Goal: Transaction & Acquisition: Obtain resource

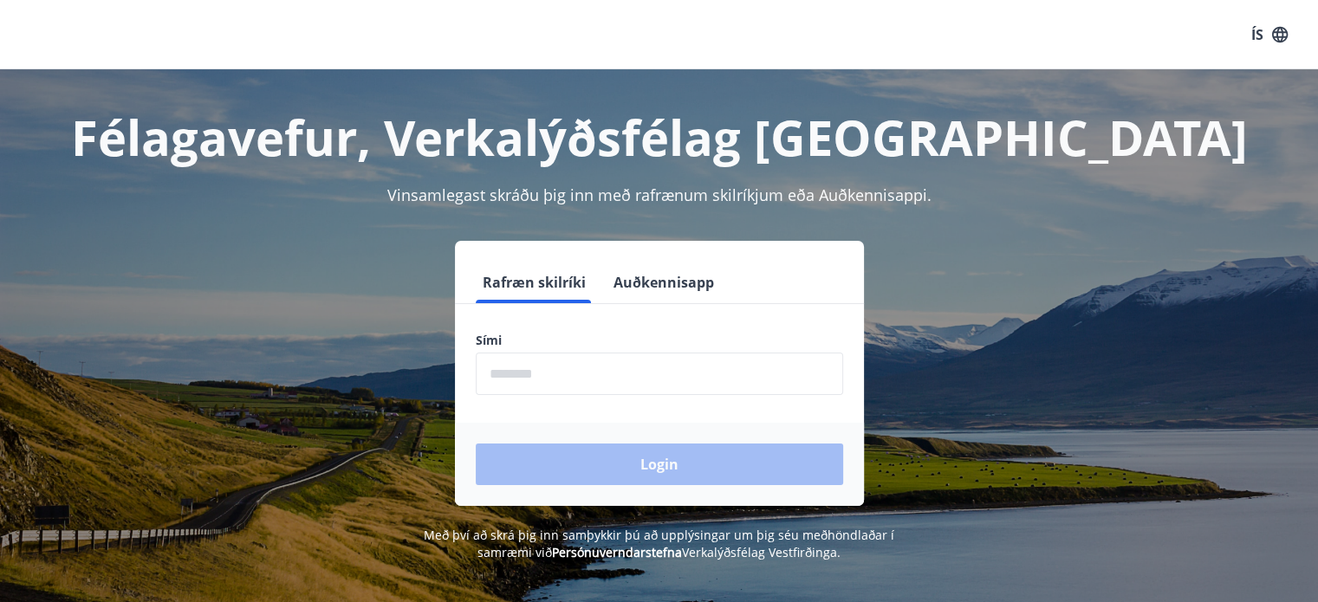
click at [673, 374] on input "phone" at bounding box center [659, 374] width 367 height 42
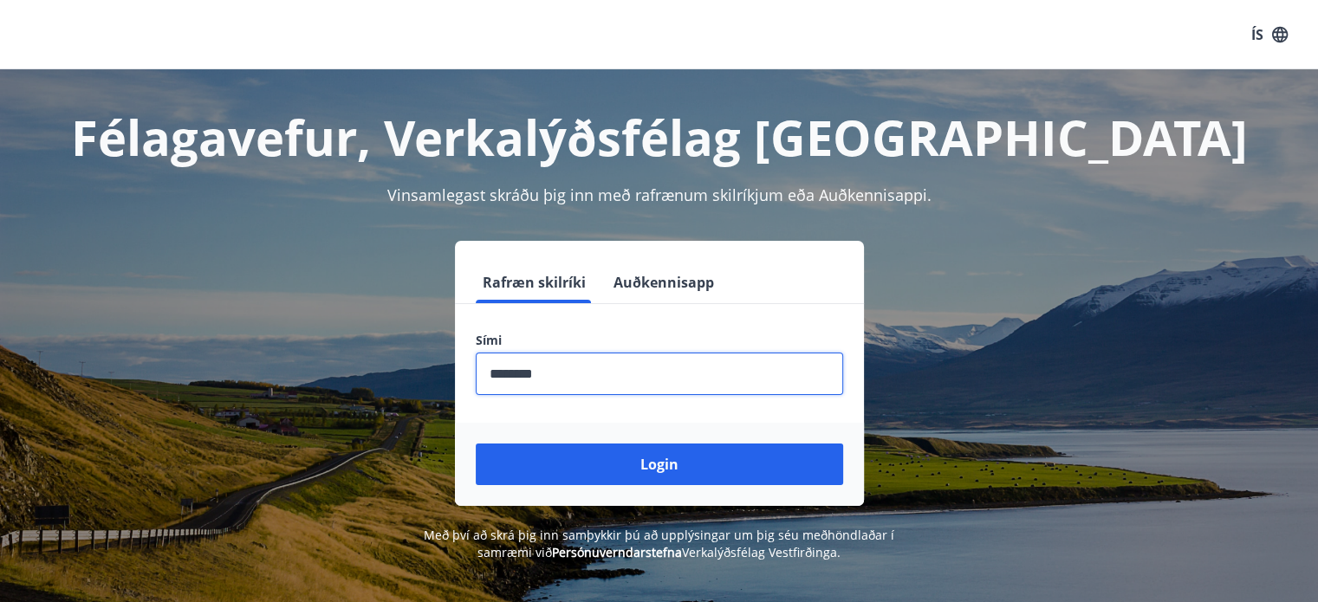
type input "********"
click at [476, 444] on button "Login" at bounding box center [659, 465] width 367 height 42
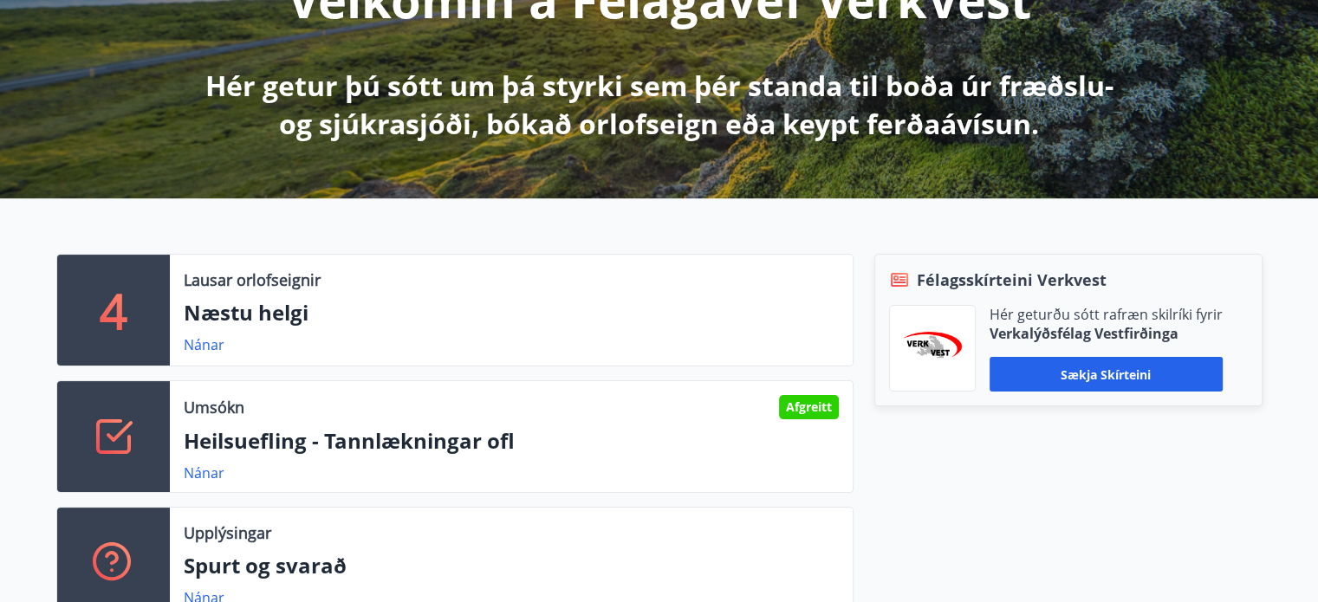
scroll to position [279, 0]
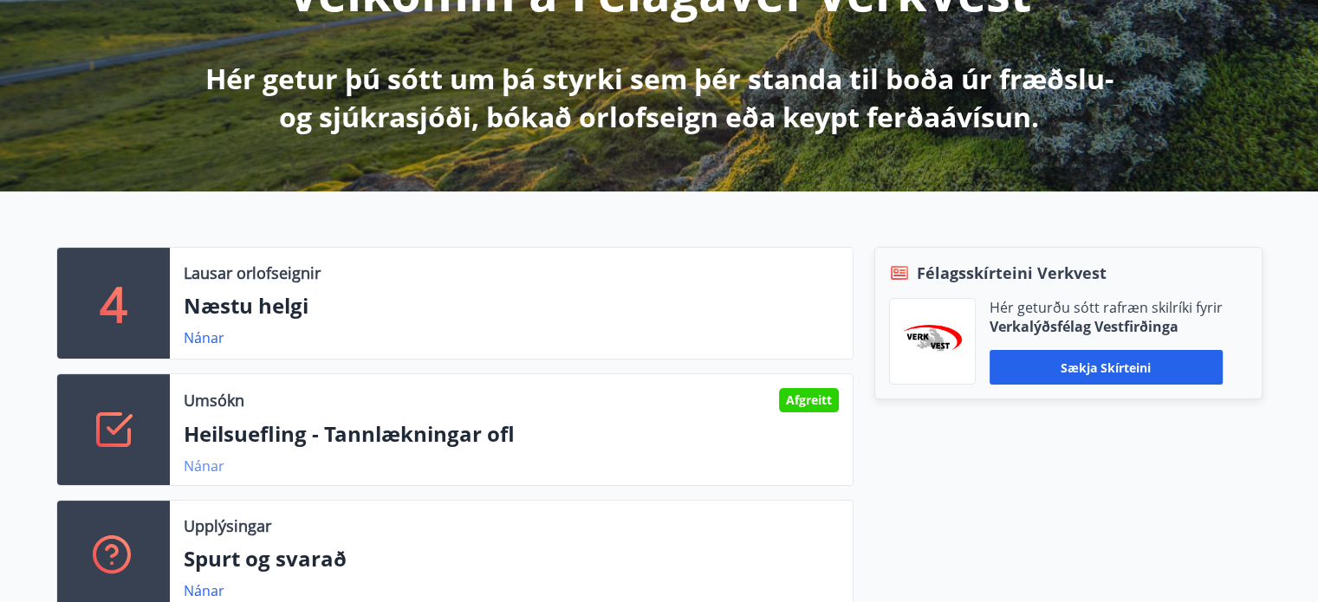
click at [217, 465] on link "Nánar" at bounding box center [204, 466] width 41 height 19
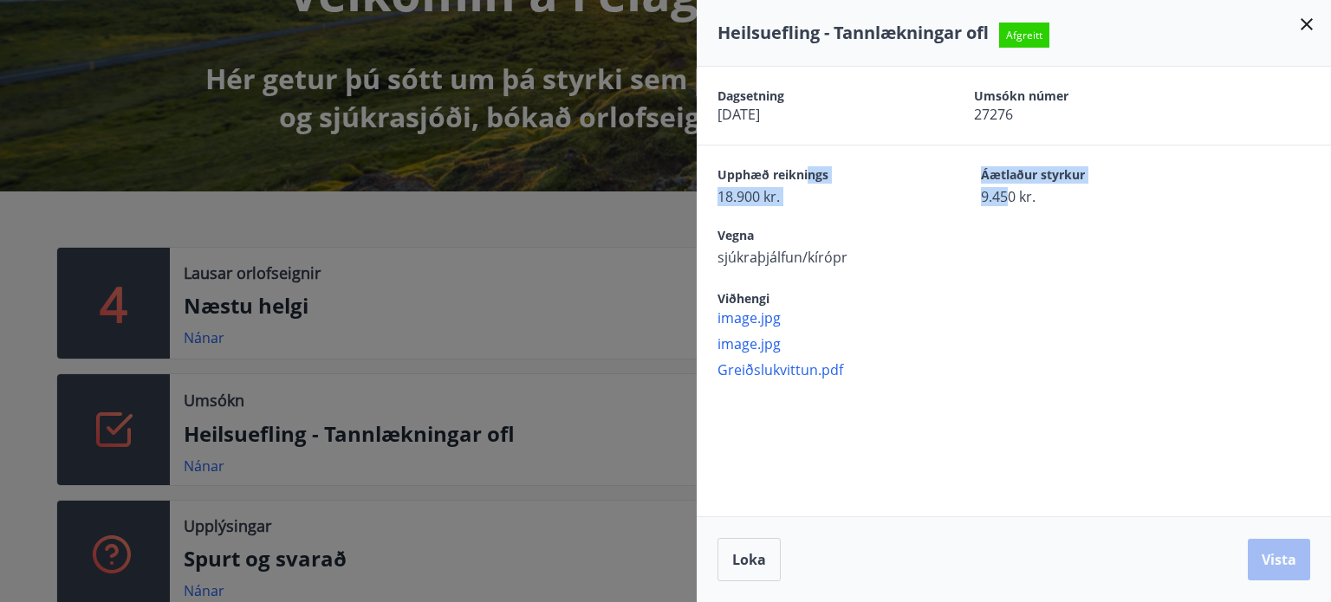
drag, startPoint x: 1004, startPoint y: 195, endPoint x: 804, endPoint y: 178, distance: 200.8
click at [804, 178] on div "Upphæð reiknings 18.900 kr. Áætlaður styrkur 9.450 kr." at bounding box center [1023, 186] width 613 height 40
click at [804, 178] on span "Upphæð reiknings" at bounding box center [818, 176] width 203 height 21
click at [1049, 166] on span "Áætlaður styrkur" at bounding box center [1082, 176] width 203 height 21
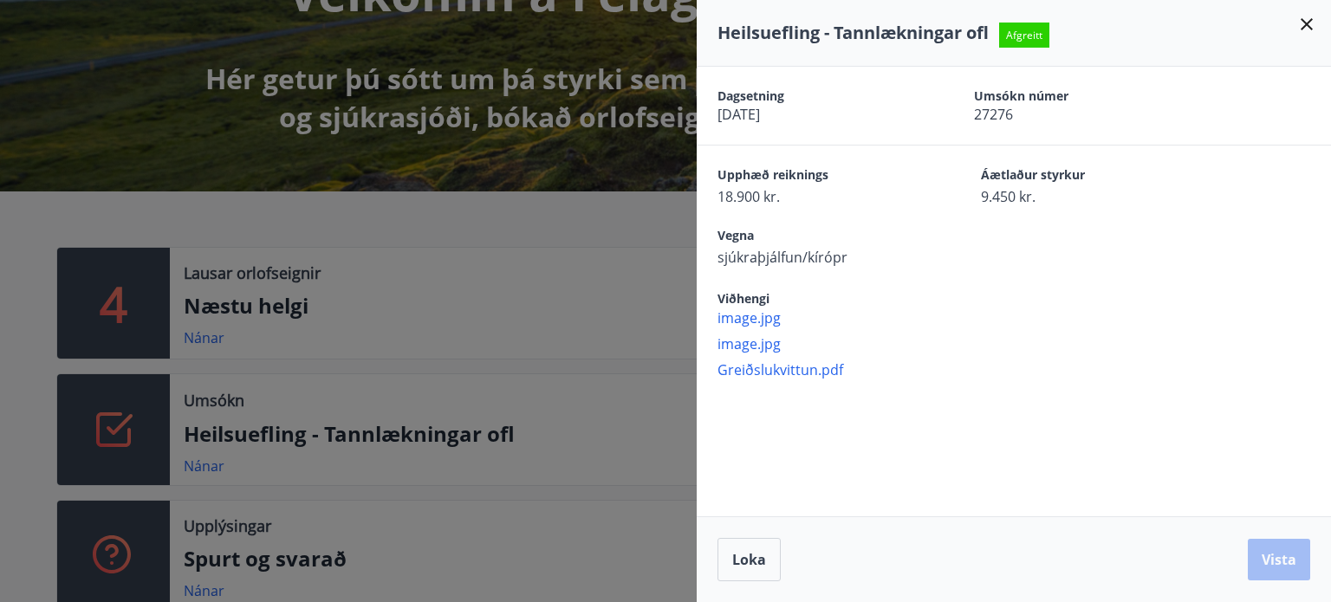
click at [1295, 26] on div "Heilsuefling - Tannlækningar ofl Afgreitt" at bounding box center [1013, 33] width 593 height 24
click at [1303, 30] on icon at bounding box center [1306, 24] width 21 height 21
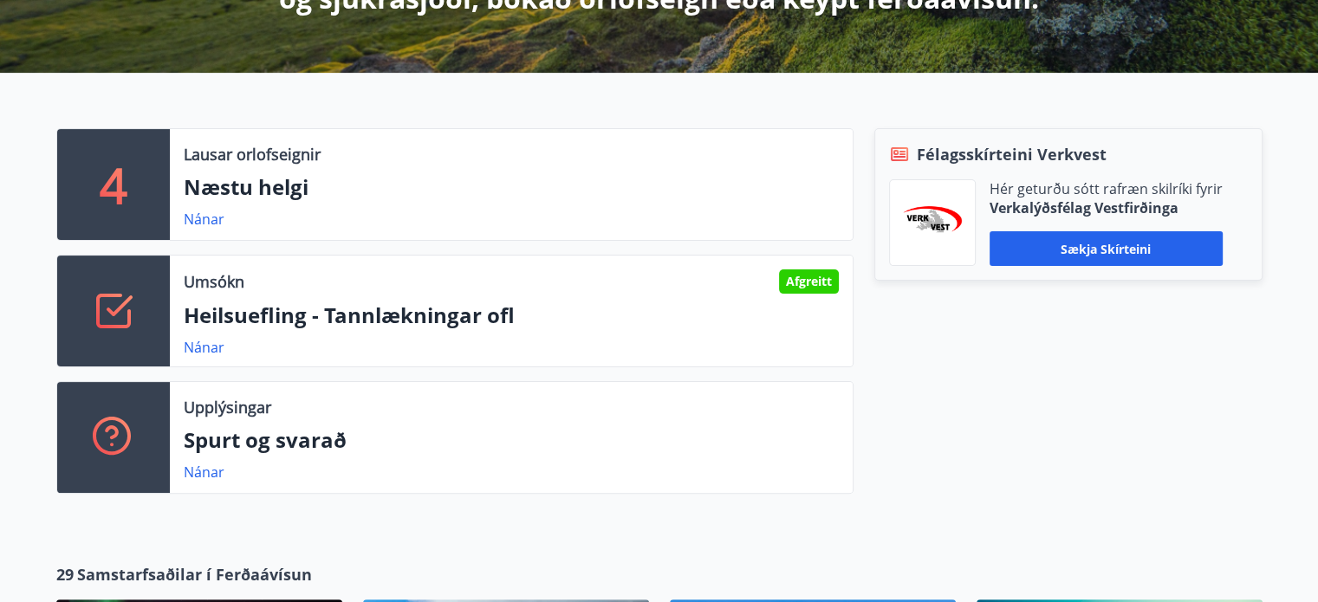
scroll to position [399, 0]
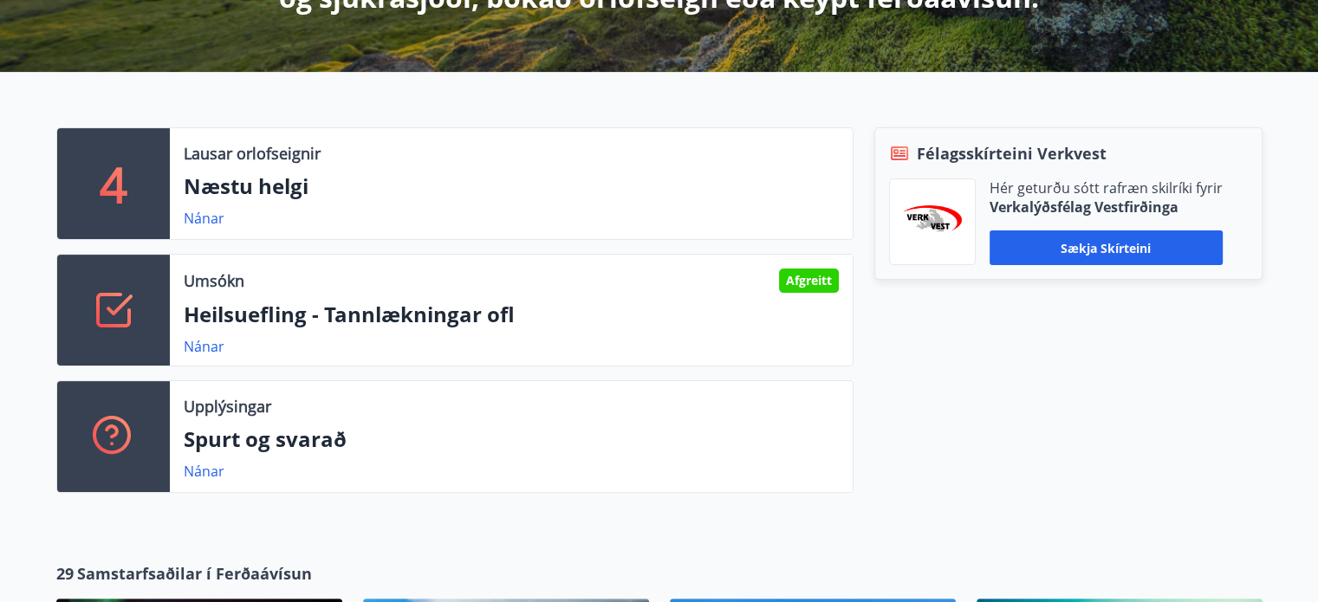
click at [332, 317] on p "Heilsuefling - Tannlækningar ofl" at bounding box center [511, 314] width 655 height 29
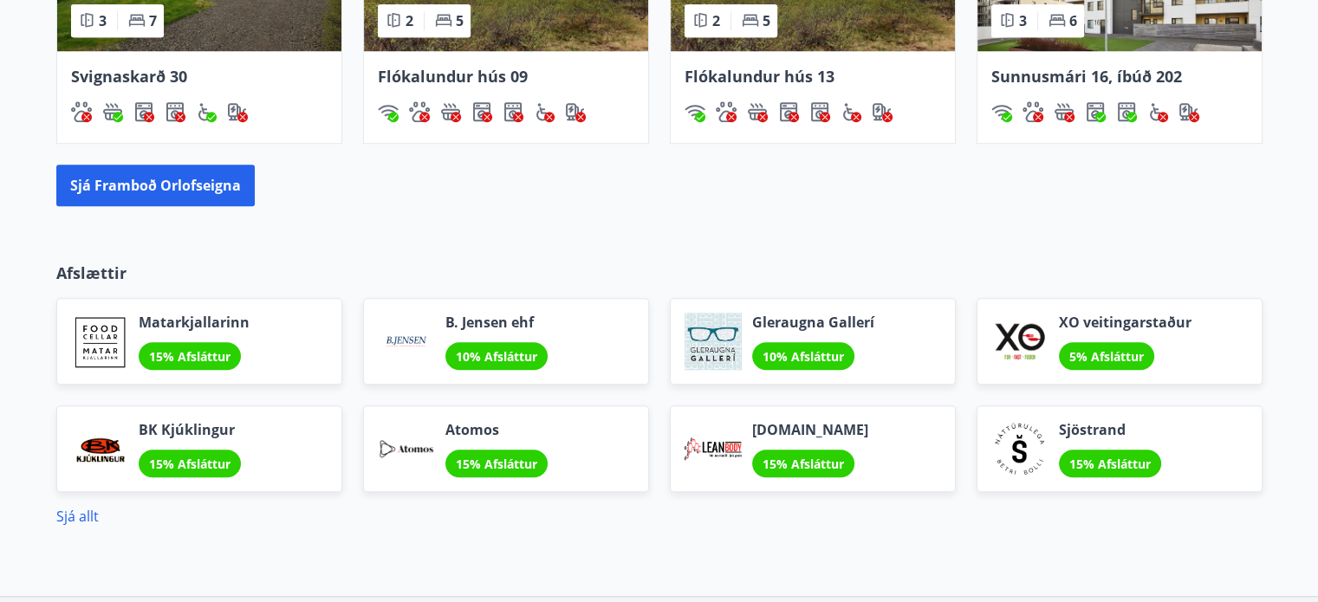
scroll to position [1573, 0]
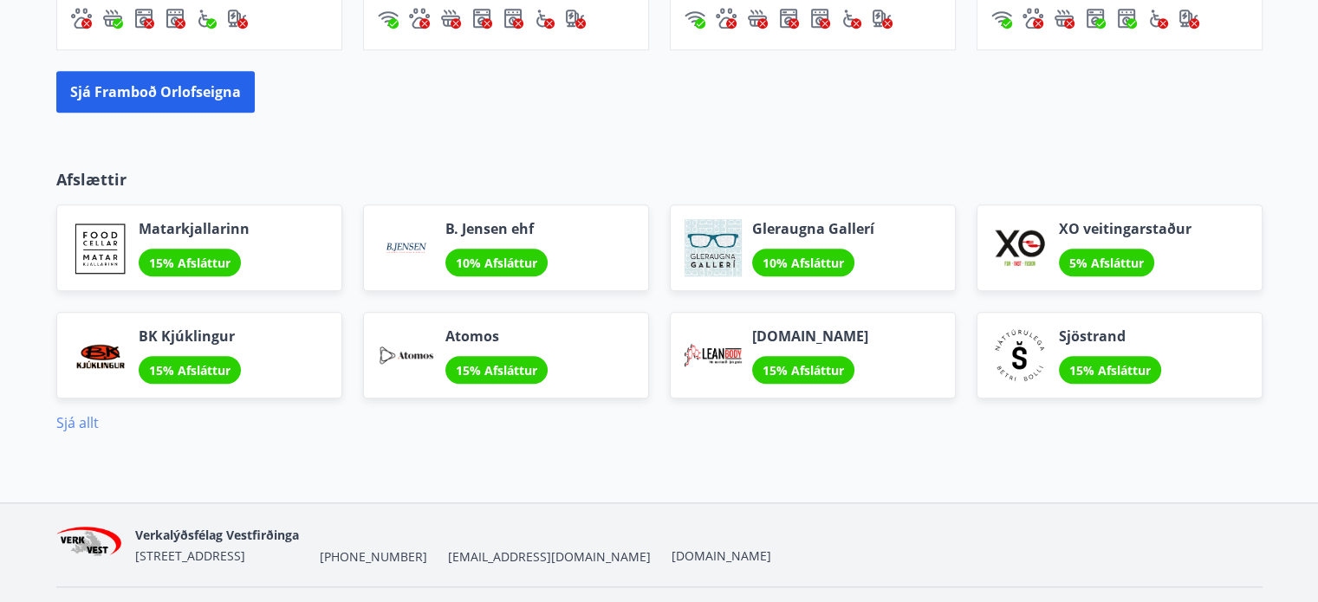
click at [68, 422] on link "Sjá allt" at bounding box center [77, 422] width 42 height 19
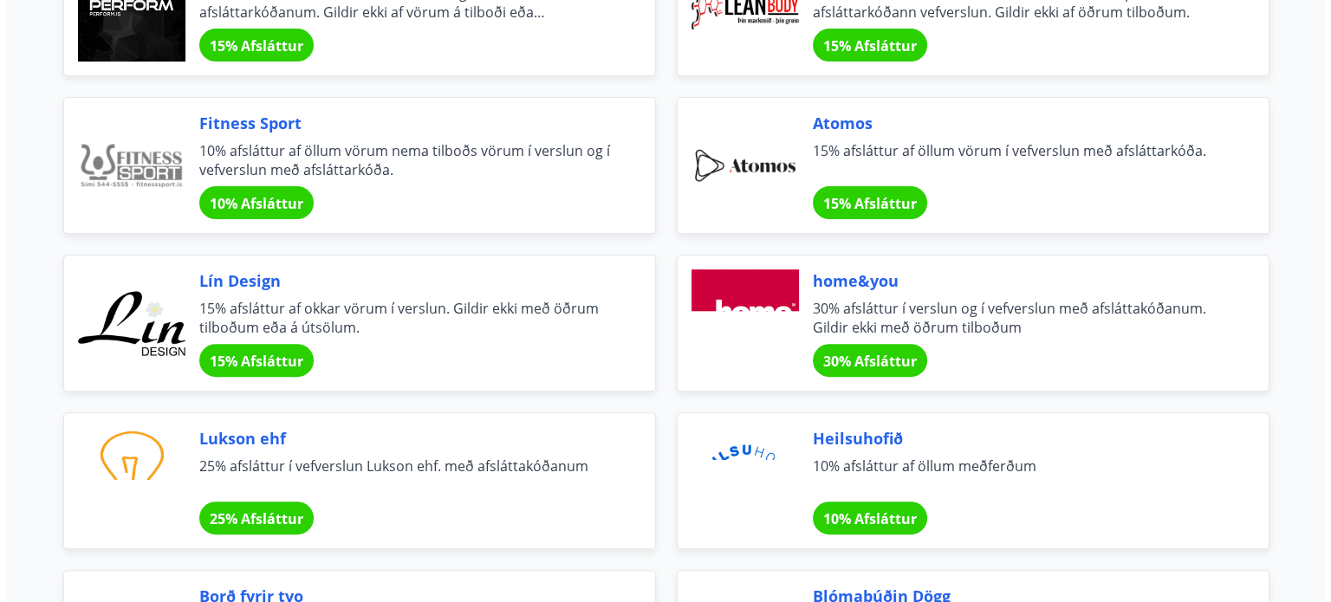
scroll to position [710, 0]
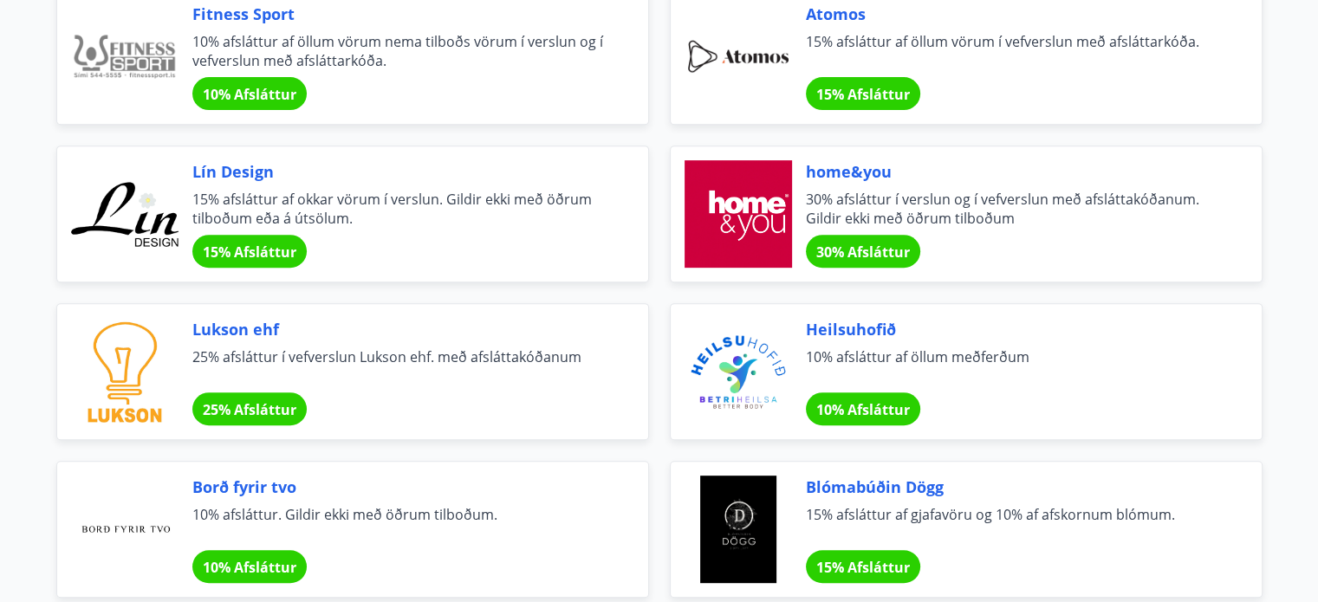
click at [770, 186] on div at bounding box center [737, 213] width 107 height 107
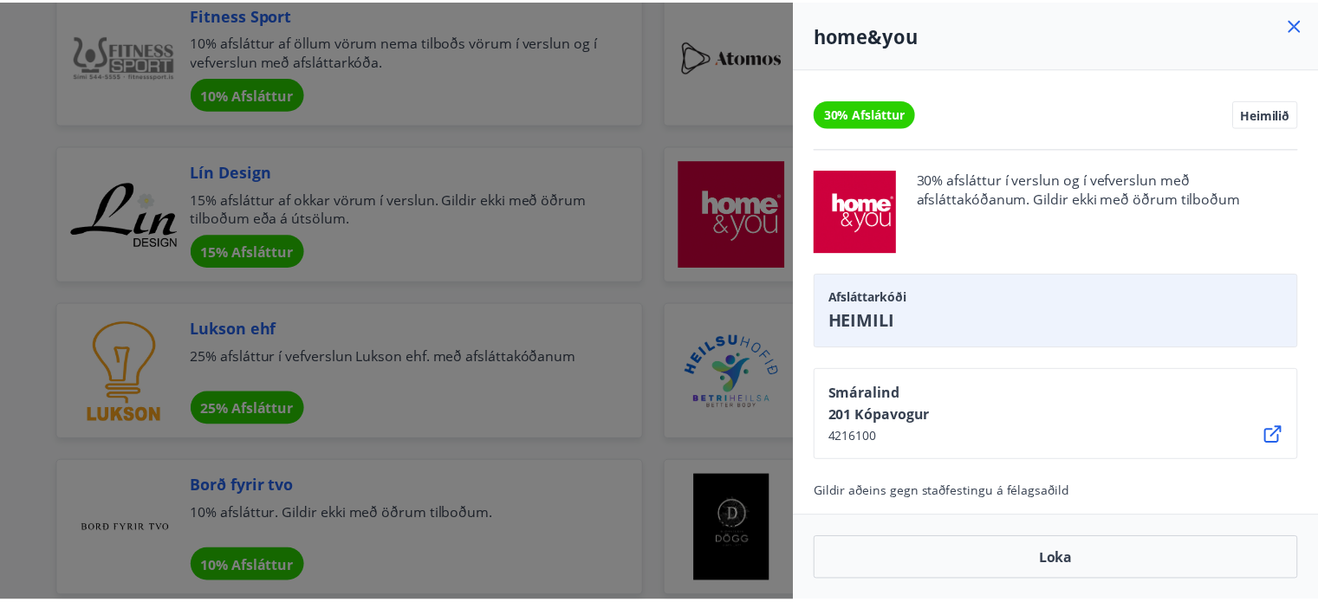
scroll to position [4, 0]
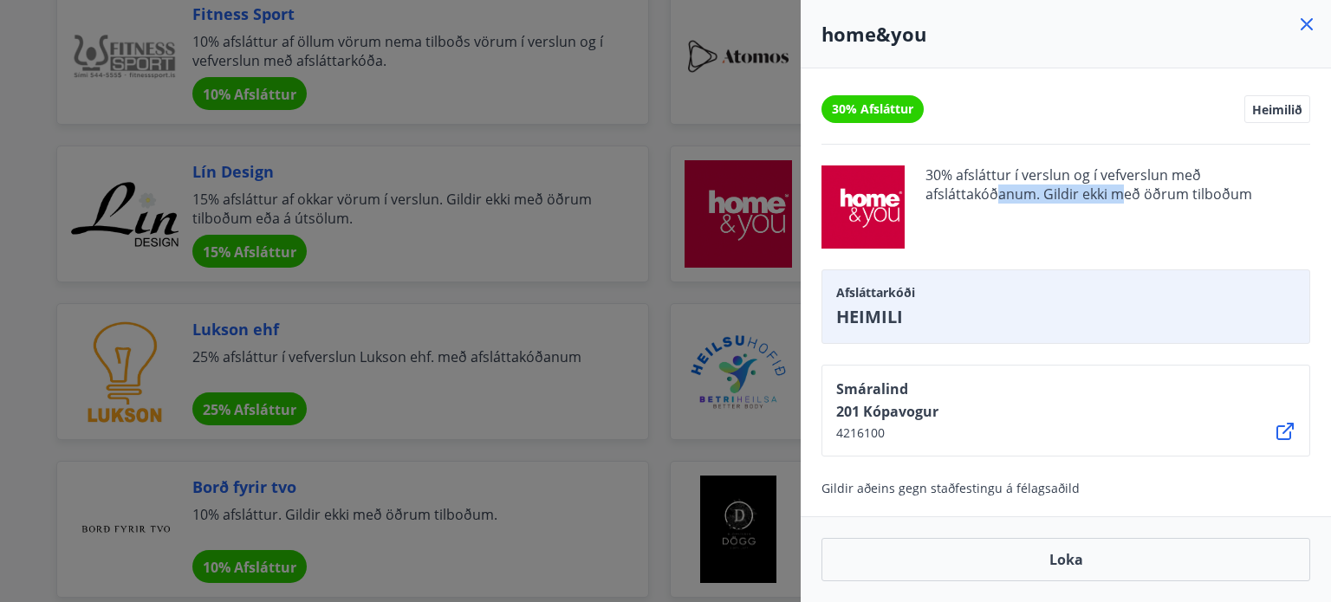
drag, startPoint x: 997, startPoint y: 190, endPoint x: 1126, endPoint y: 198, distance: 129.3
click at [1126, 198] on span "30% afsláttur í verslun og í vefverslun með afsláttakóðanum. Gildir ekki með öð…" at bounding box center [1117, 206] width 385 height 83
click at [1279, 436] on icon at bounding box center [1285, 431] width 21 height 21
click at [777, 205] on div at bounding box center [665, 301] width 1331 height 602
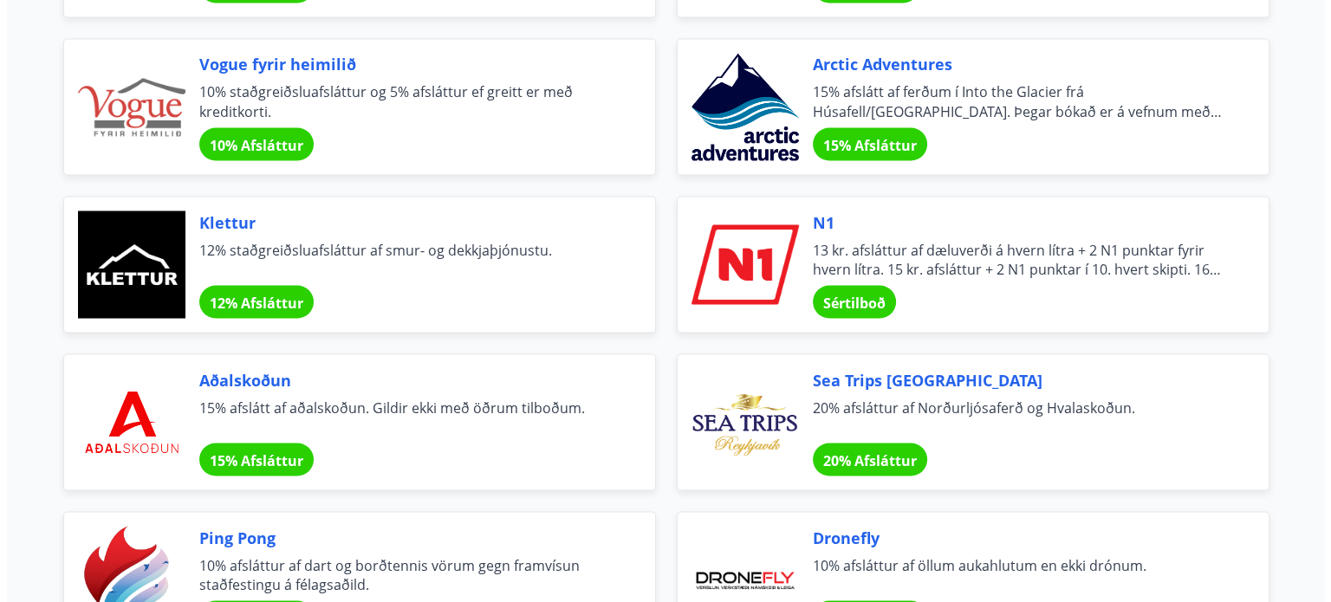
scroll to position [3187, 0]
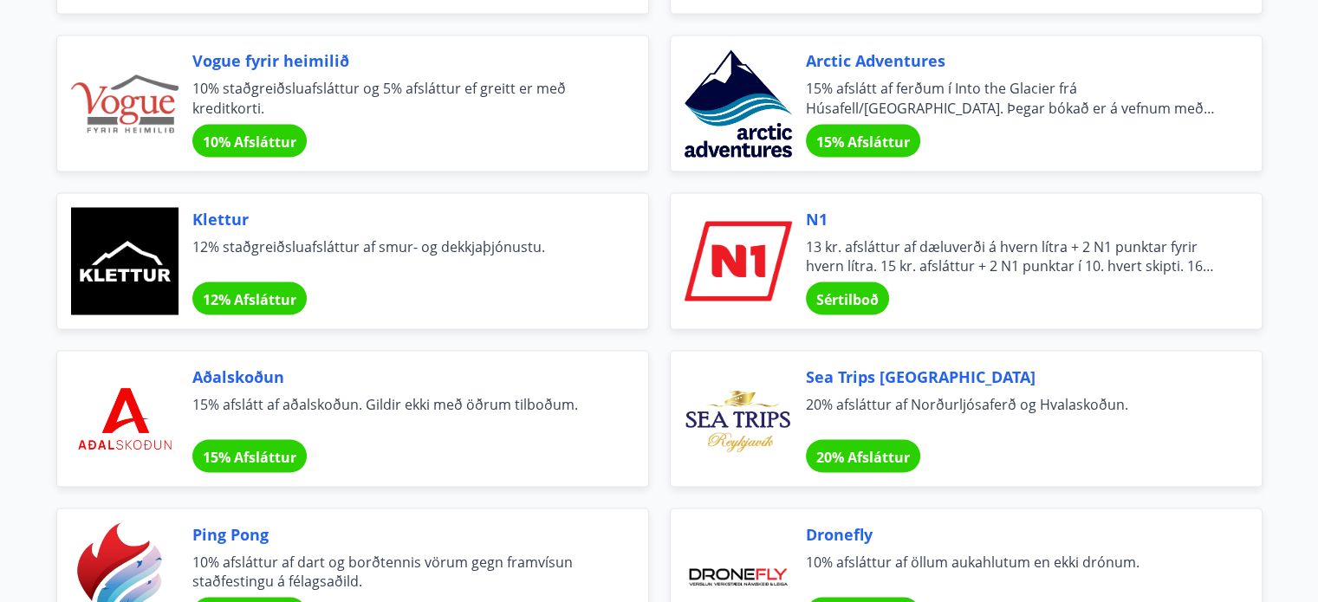
click at [891, 242] on span "13 kr. afsláttur af dæluverði á hvern lítra + 2 N1 punktar fyrir hvern lítra. 1…" at bounding box center [1013, 256] width 414 height 38
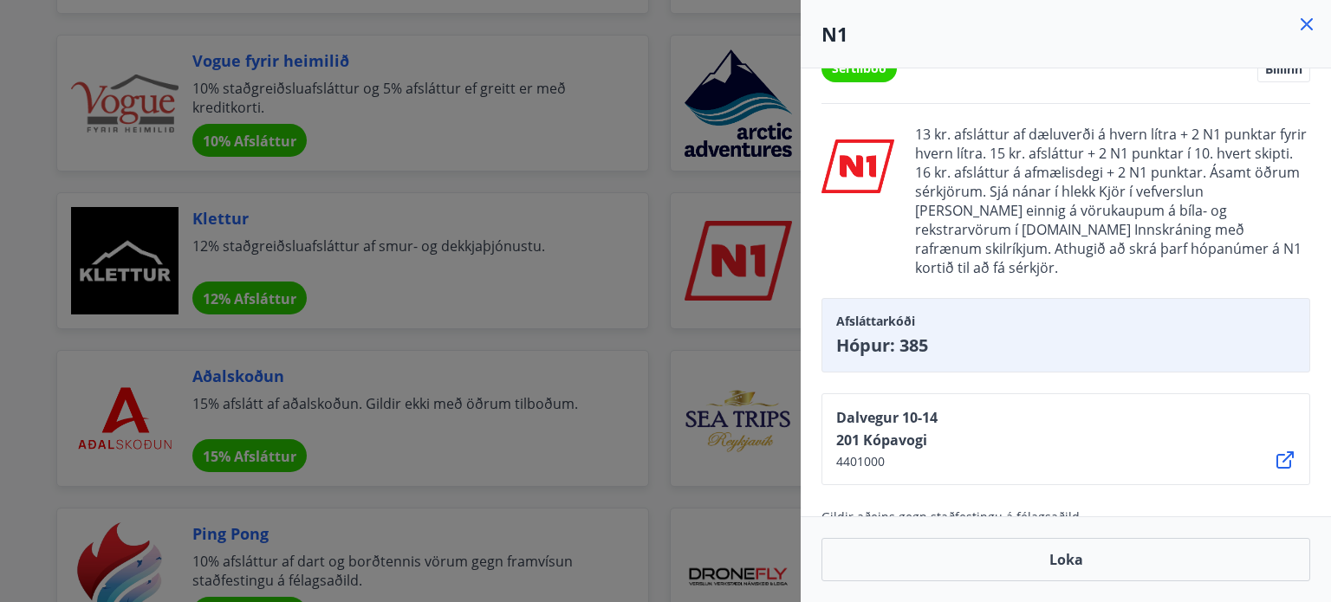
scroll to position [49, 0]
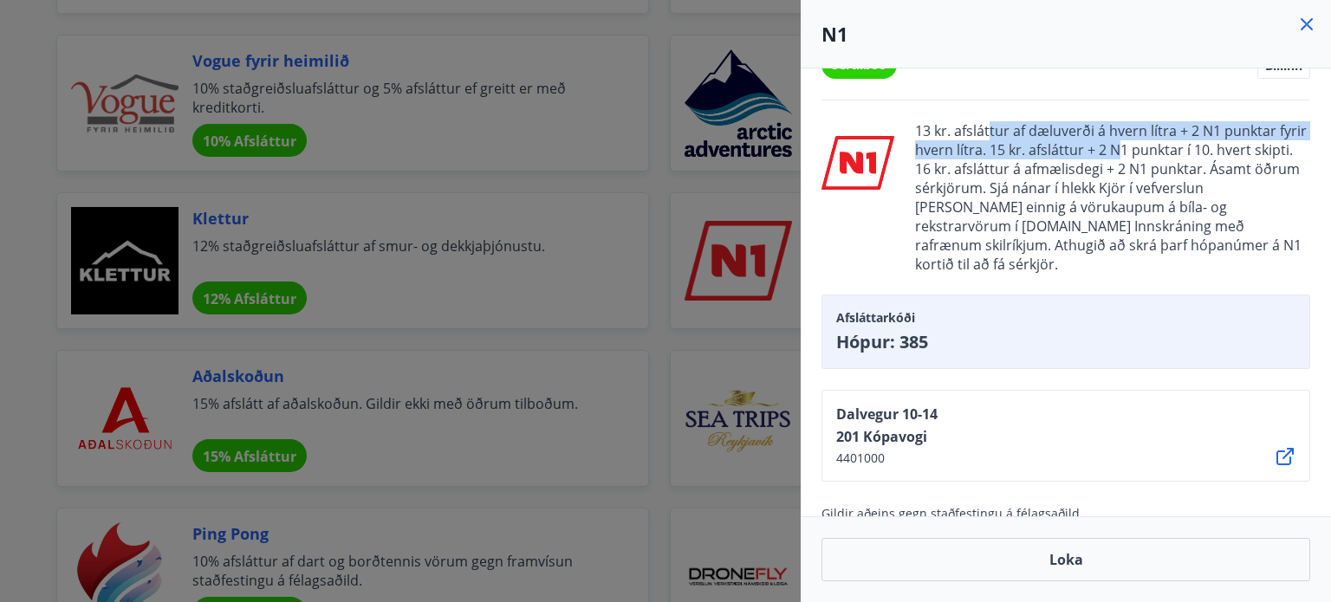
drag, startPoint x: 994, startPoint y: 138, endPoint x: 1126, endPoint y: 146, distance: 132.0
click at [1126, 146] on span "13 kr. afsláttur af dæluverði á hvern lítra + 2 N1 punktar fyrir hvern lítra. 1…" at bounding box center [1112, 197] width 395 height 152
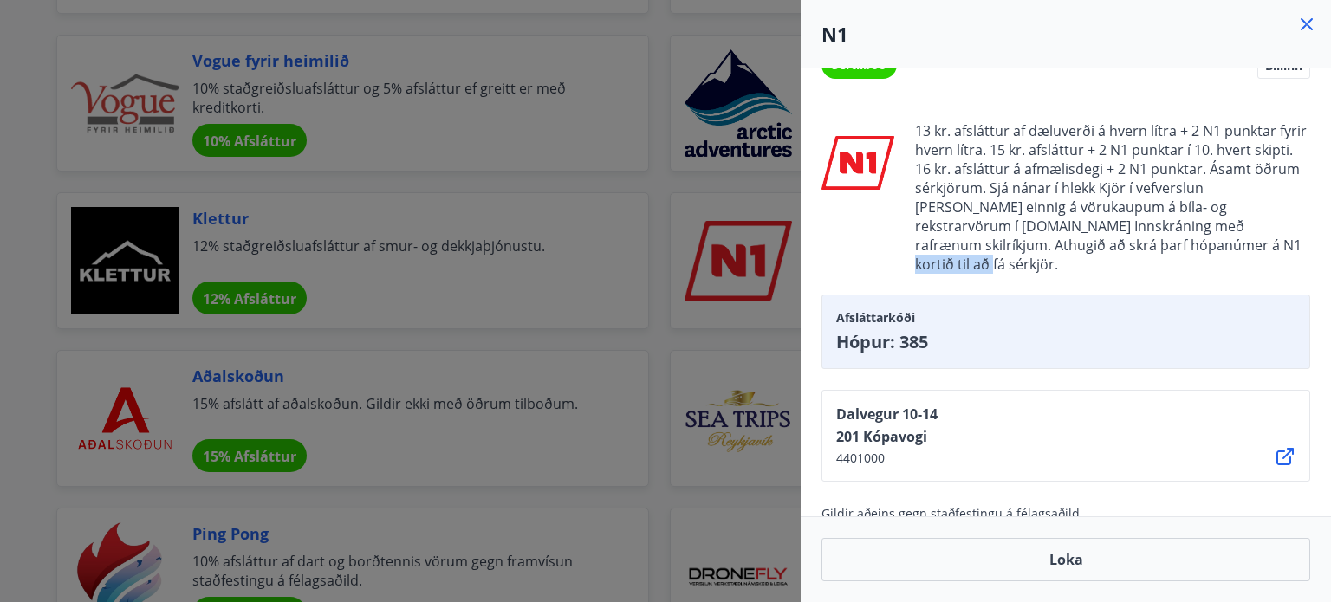
drag, startPoint x: 1056, startPoint y: 239, endPoint x: 1141, endPoint y: 240, distance: 84.9
click at [1141, 240] on span "13 kr. afsláttur af dæluverði á hvern lítra + 2 N1 punktar fyrir hvern lítra. 1…" at bounding box center [1112, 197] width 395 height 152
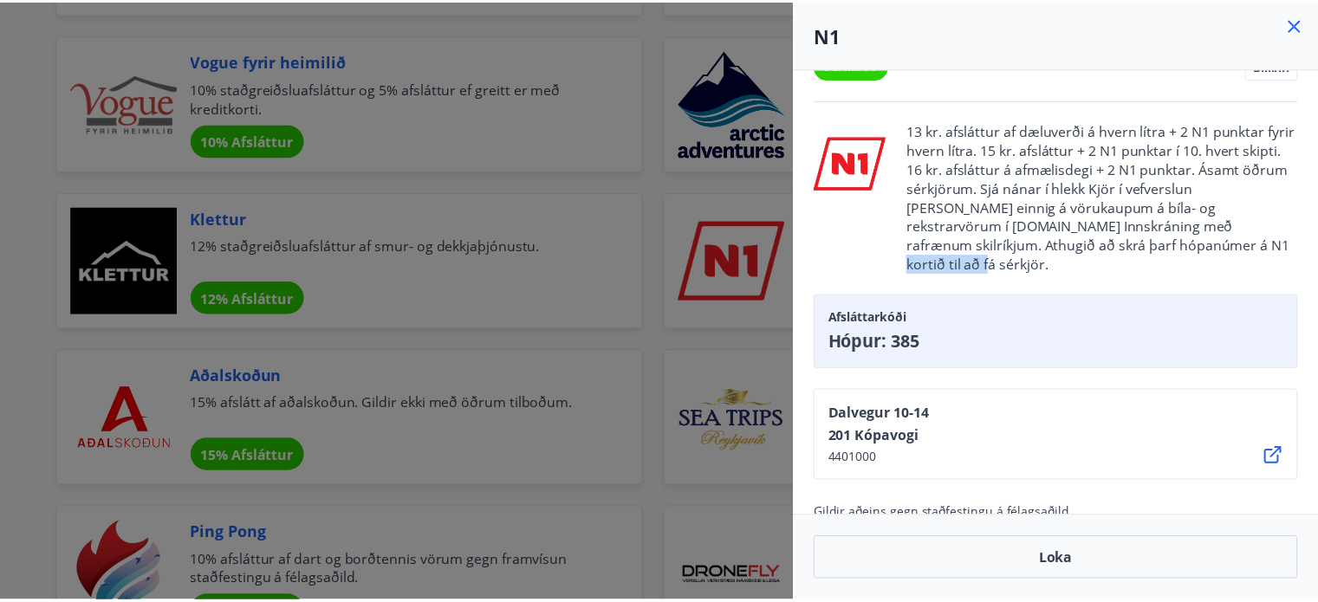
scroll to position [55, 0]
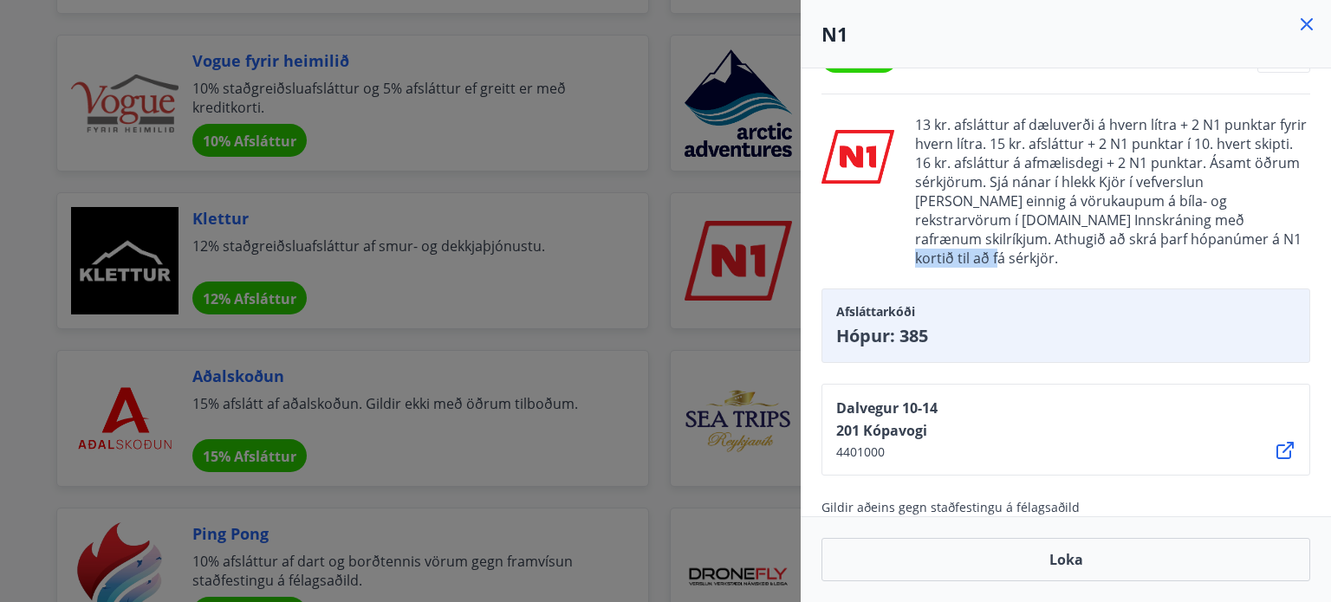
click at [1286, 440] on icon at bounding box center [1285, 450] width 21 height 21
click at [696, 168] on div at bounding box center [665, 301] width 1331 height 602
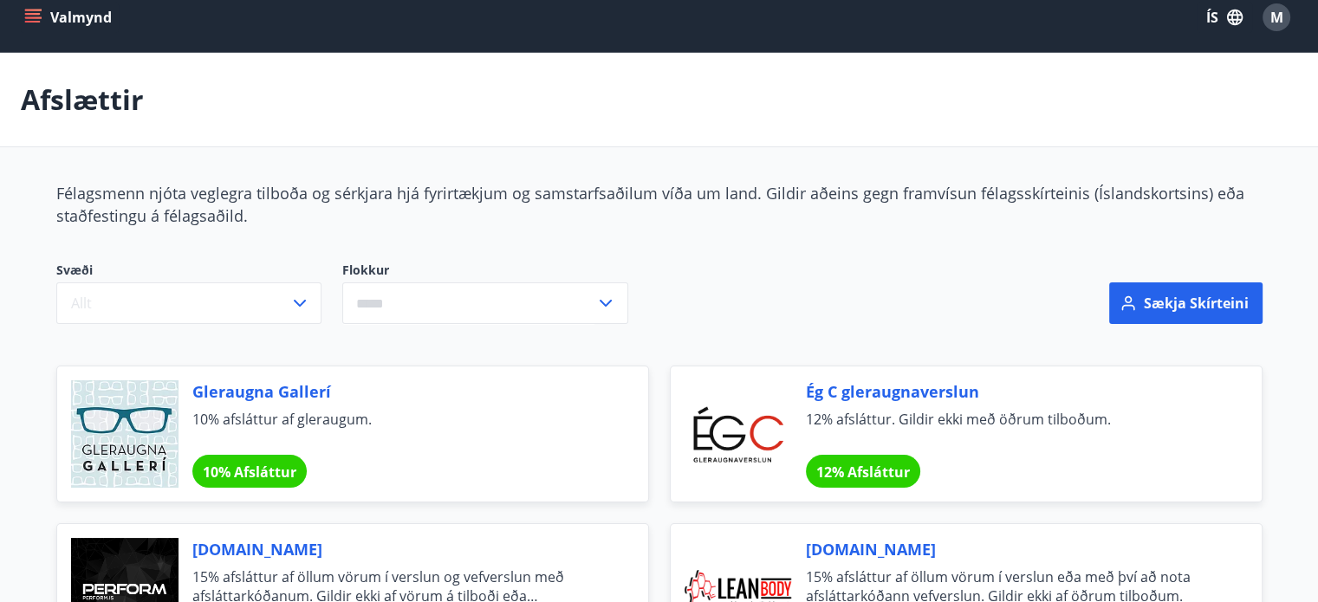
scroll to position [0, 0]
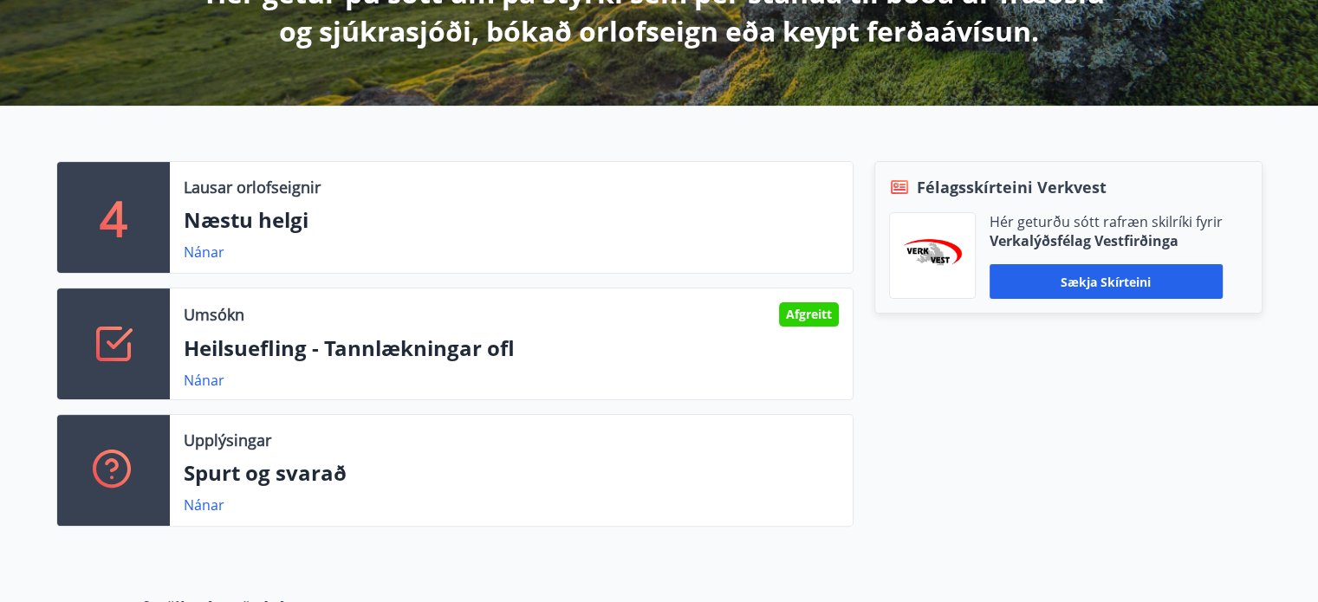
scroll to position [364, 0]
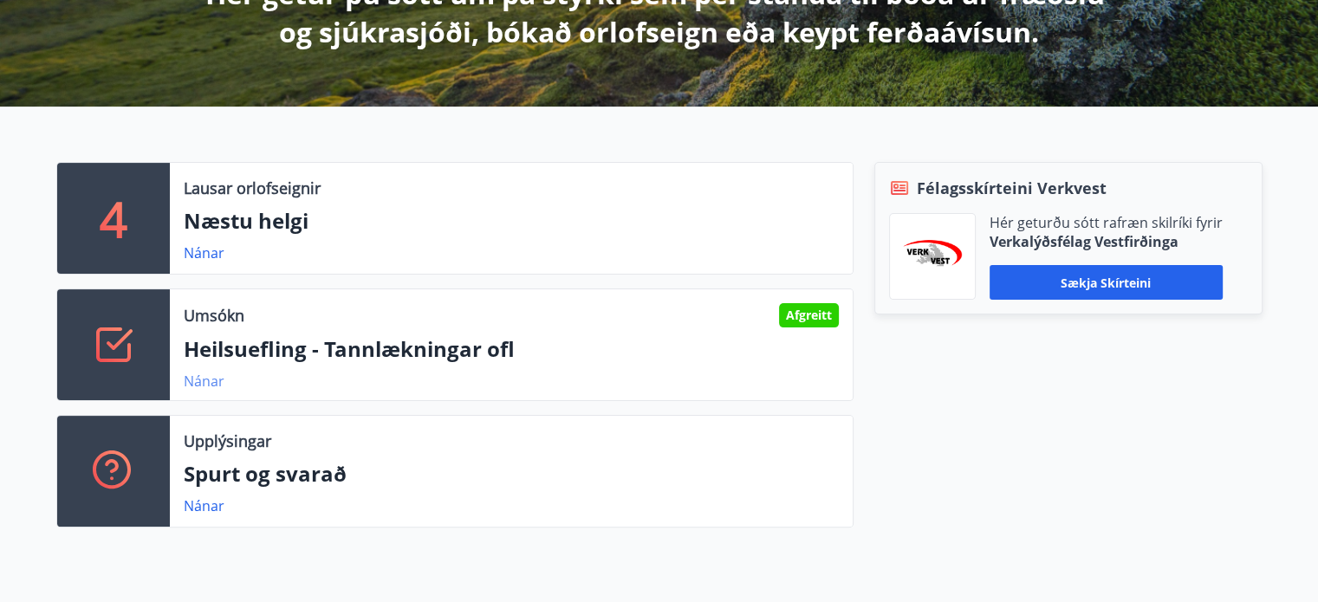
click at [211, 384] on link "Nánar" at bounding box center [204, 381] width 41 height 19
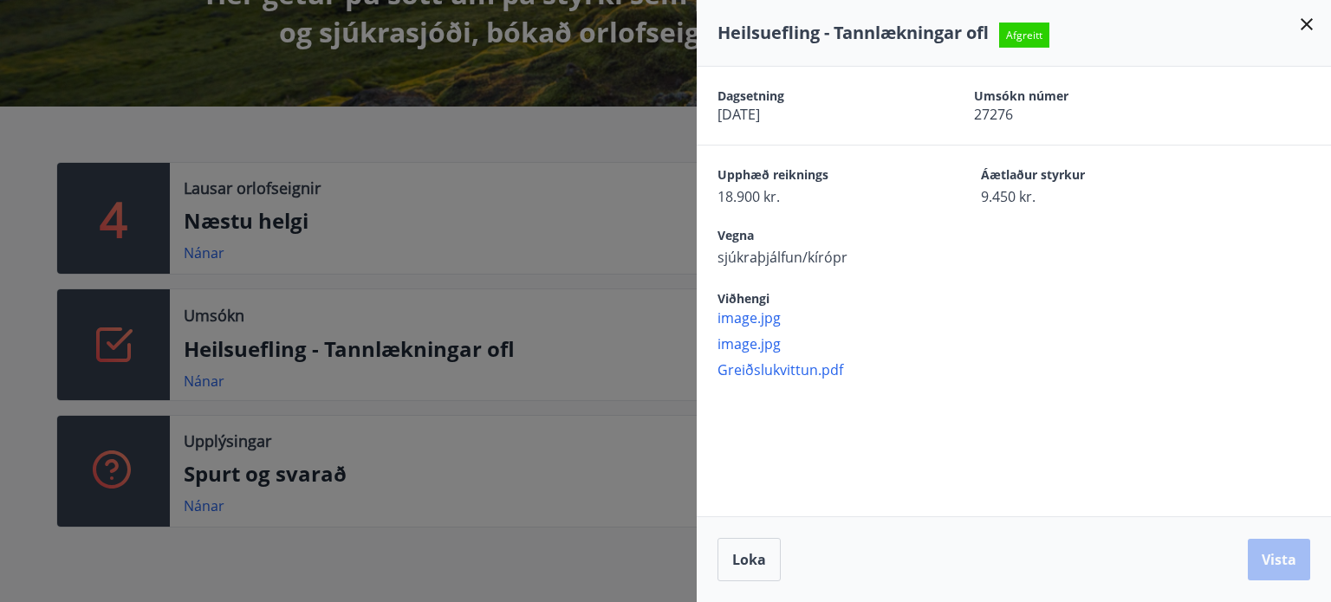
click at [350, 512] on div at bounding box center [665, 301] width 1331 height 602
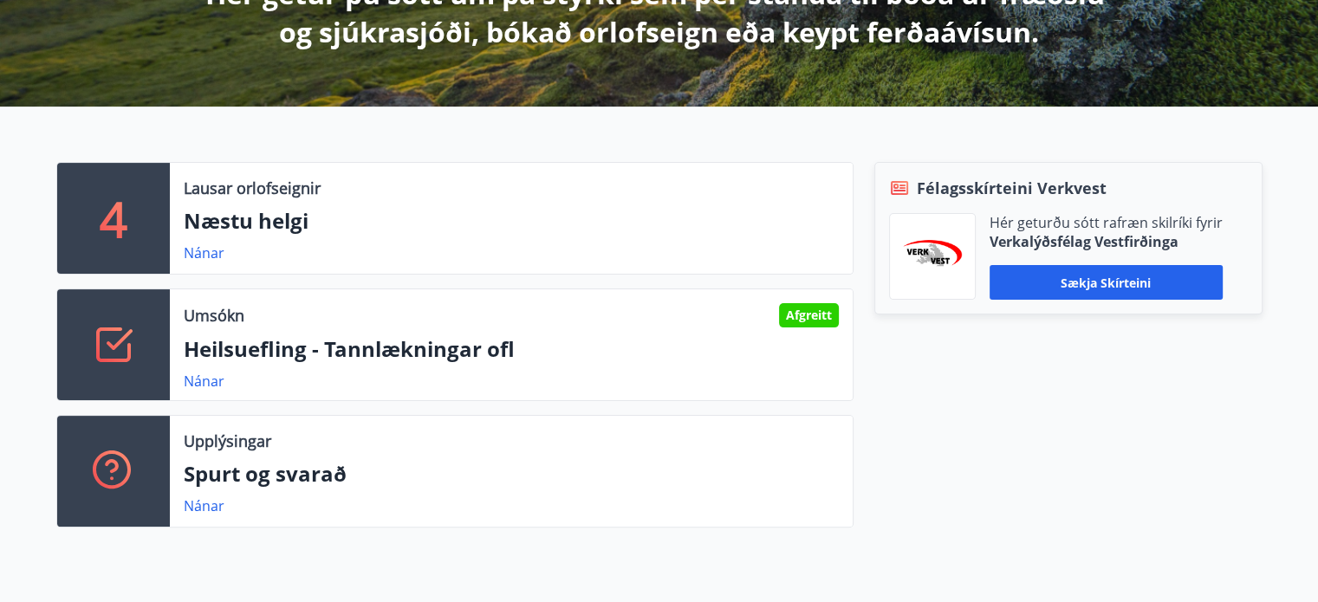
scroll to position [0, 0]
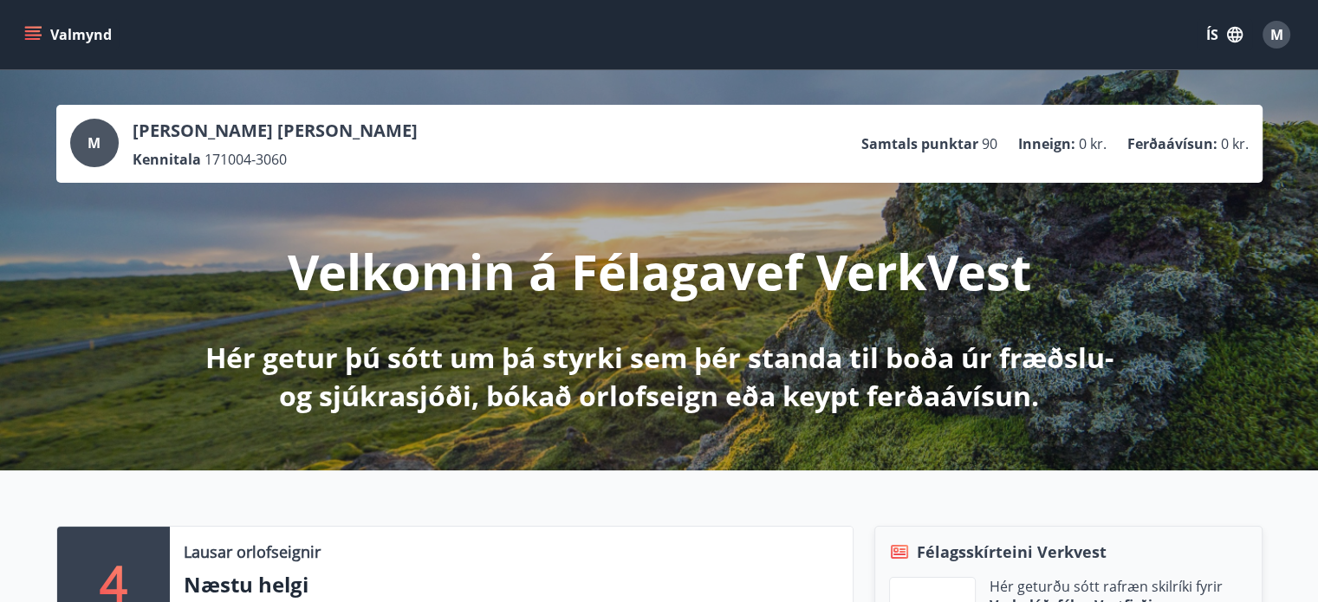
click at [59, 28] on button "Valmynd" at bounding box center [70, 34] width 98 height 31
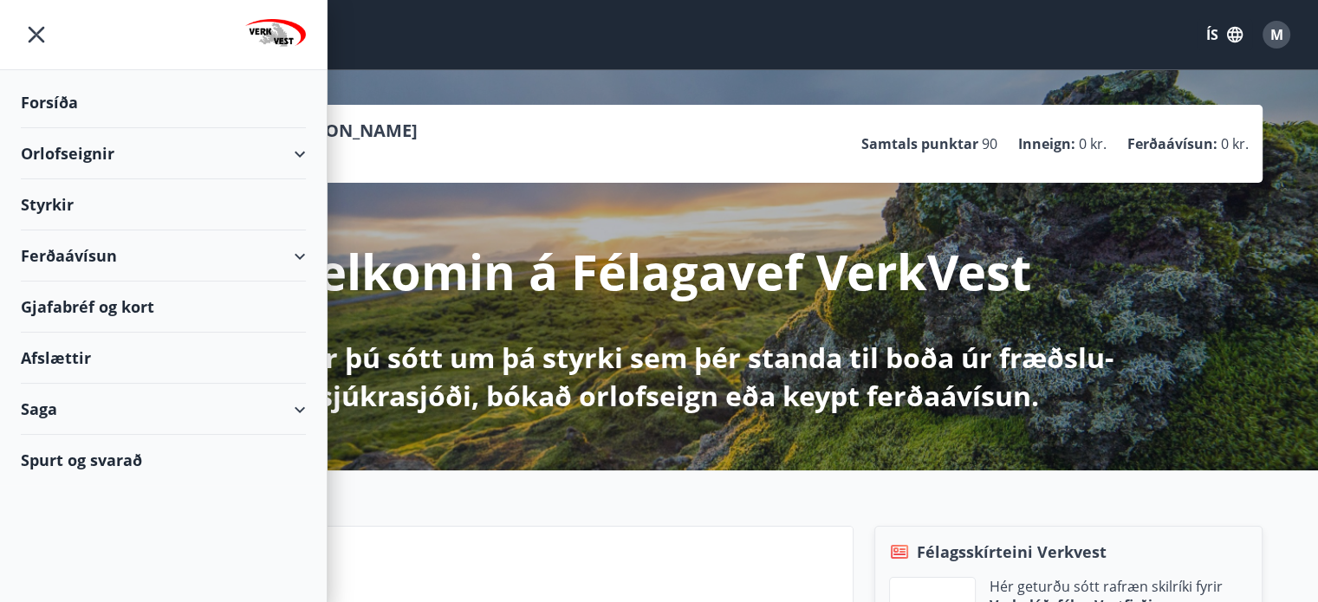
click at [80, 128] on div "Styrkir" at bounding box center [163, 102] width 285 height 51
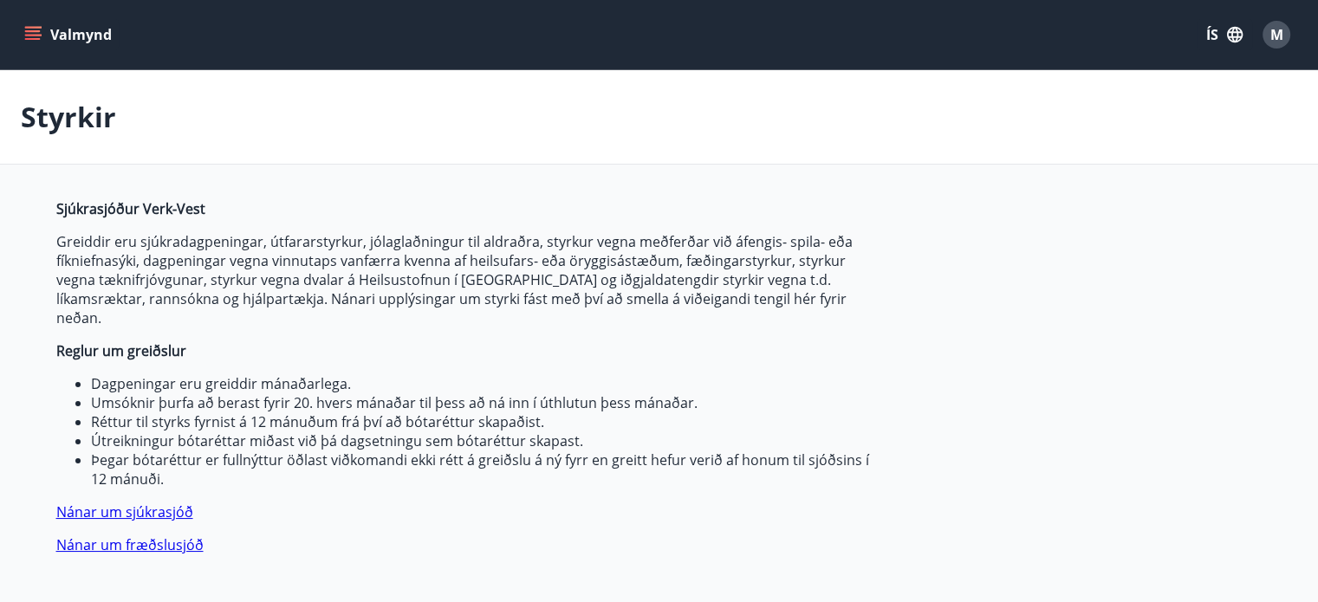
type input "***"
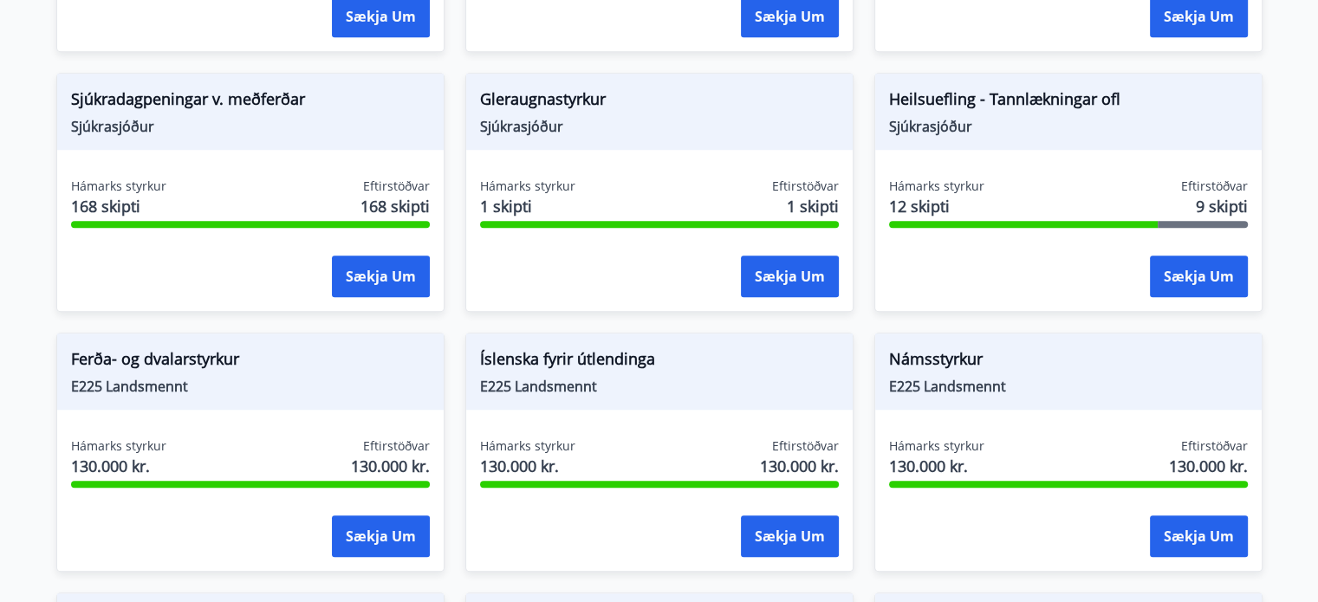
scroll to position [1490, 0]
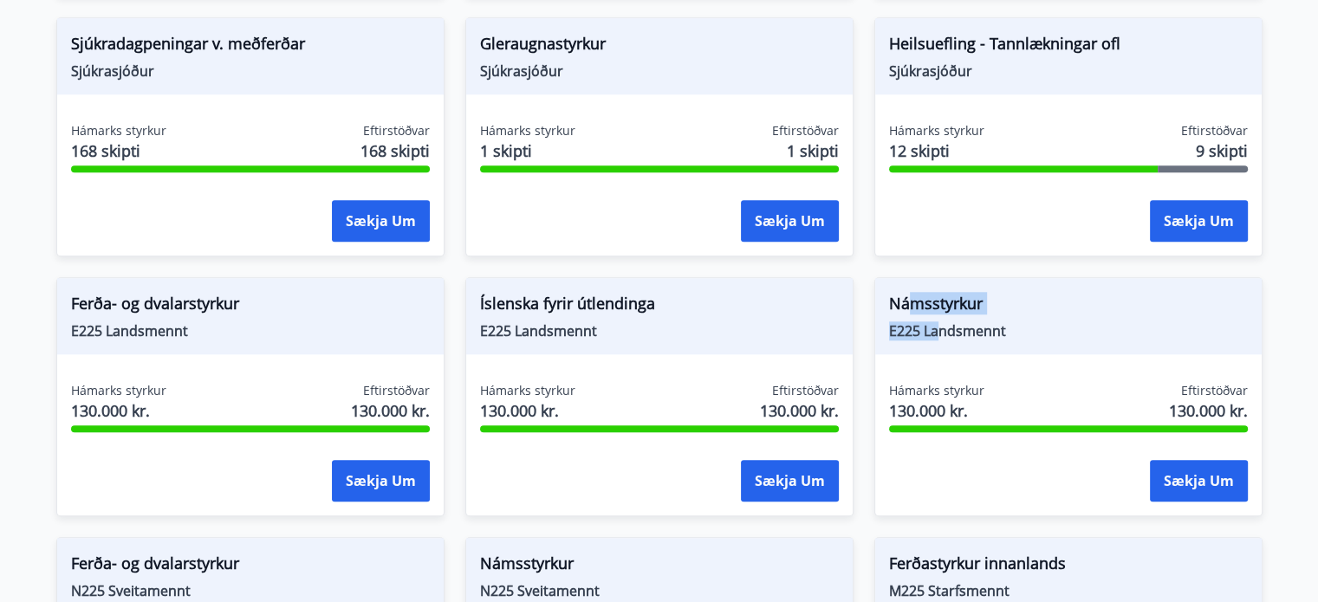
drag, startPoint x: 914, startPoint y: 297, endPoint x: 942, endPoint y: 305, distance: 28.8
click at [942, 305] on div "Námsstyrkur E225 Landsmennt" at bounding box center [1068, 316] width 386 height 76
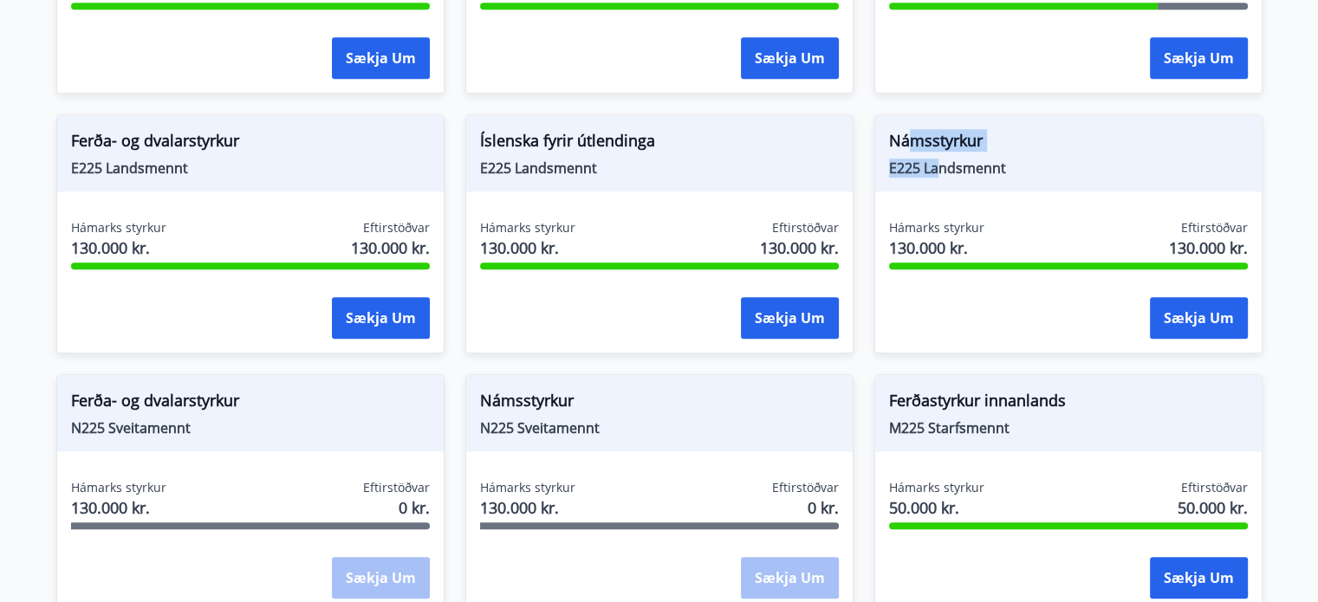
scroll to position [1653, 0]
drag, startPoint x: 230, startPoint y: 367, endPoint x: 92, endPoint y: 397, distance: 141.1
click at [92, 397] on div "[PERSON_NAME]- og dvalarstyrkur N225 Sveitamennt" at bounding box center [250, 413] width 386 height 76
click at [238, 418] on span "N225 Sveitamennt" at bounding box center [250, 427] width 359 height 19
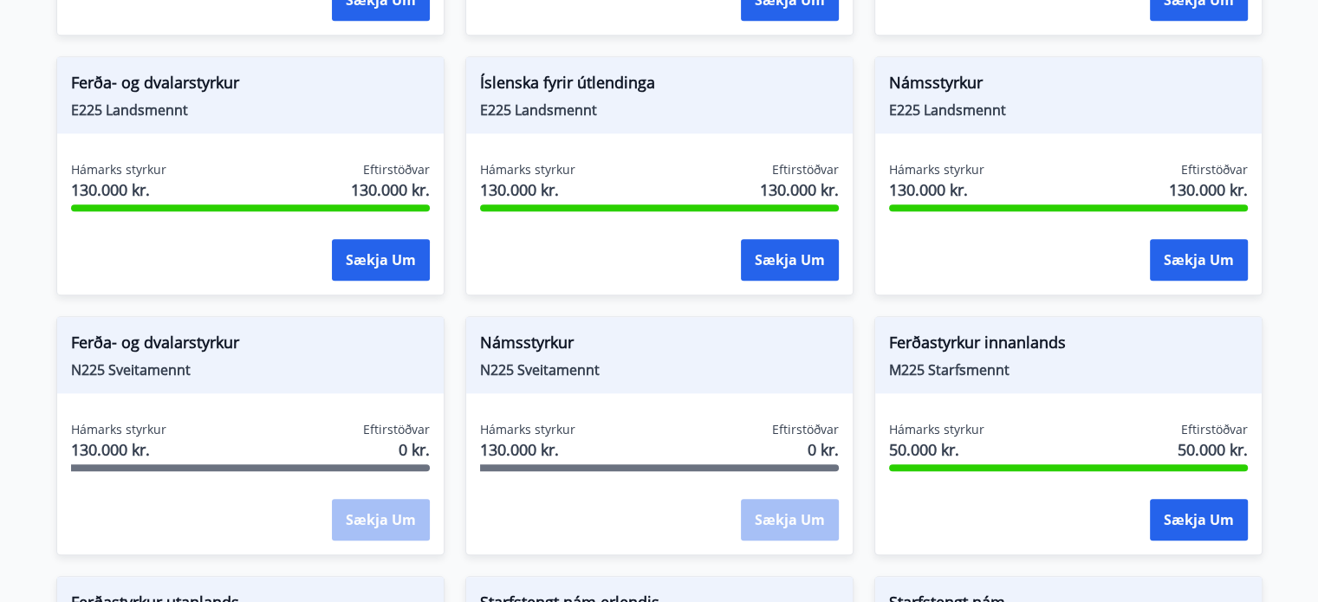
scroll to position [1722, 0]
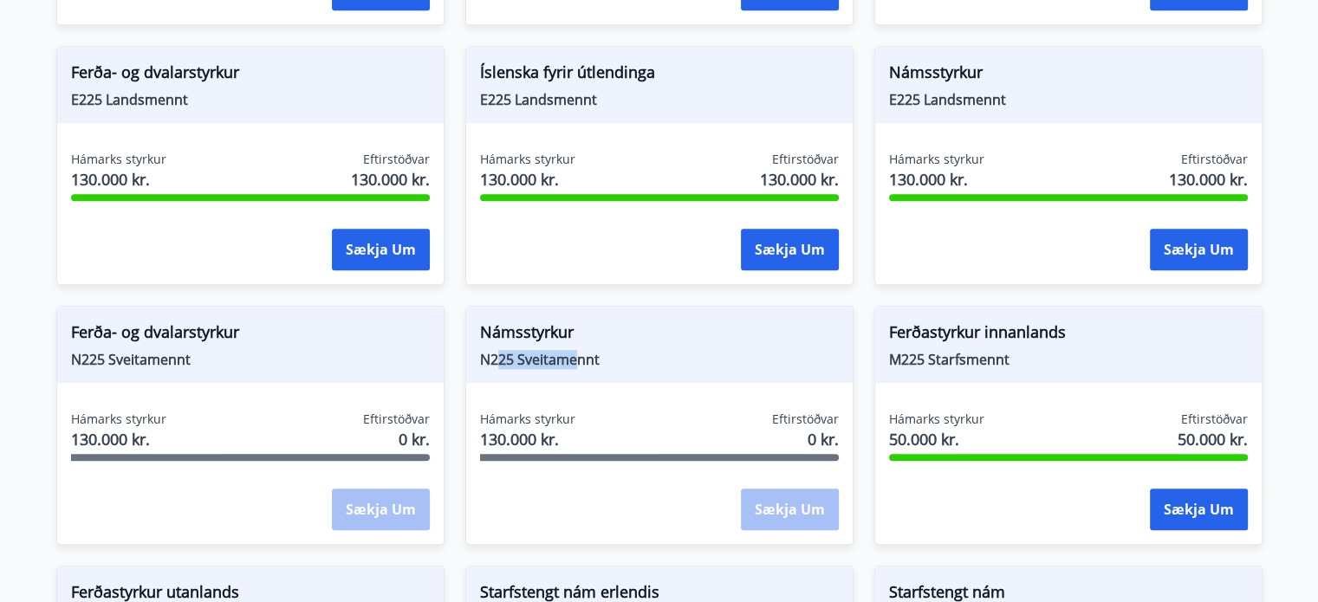
drag, startPoint x: 499, startPoint y: 328, endPoint x: 577, endPoint y: 341, distance: 79.1
click at [577, 350] on span "N225 Sveitamennt" at bounding box center [659, 359] width 359 height 19
click at [646, 321] on span "Námsstyrkur" at bounding box center [659, 335] width 359 height 29
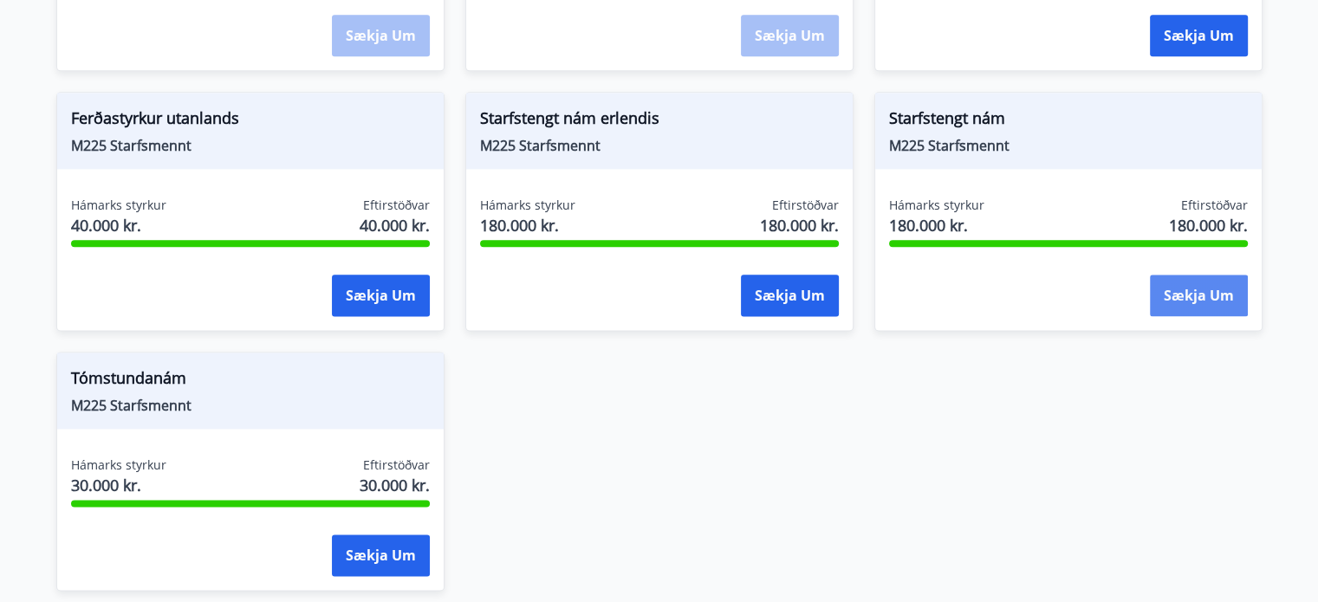
scroll to position [2196, 0]
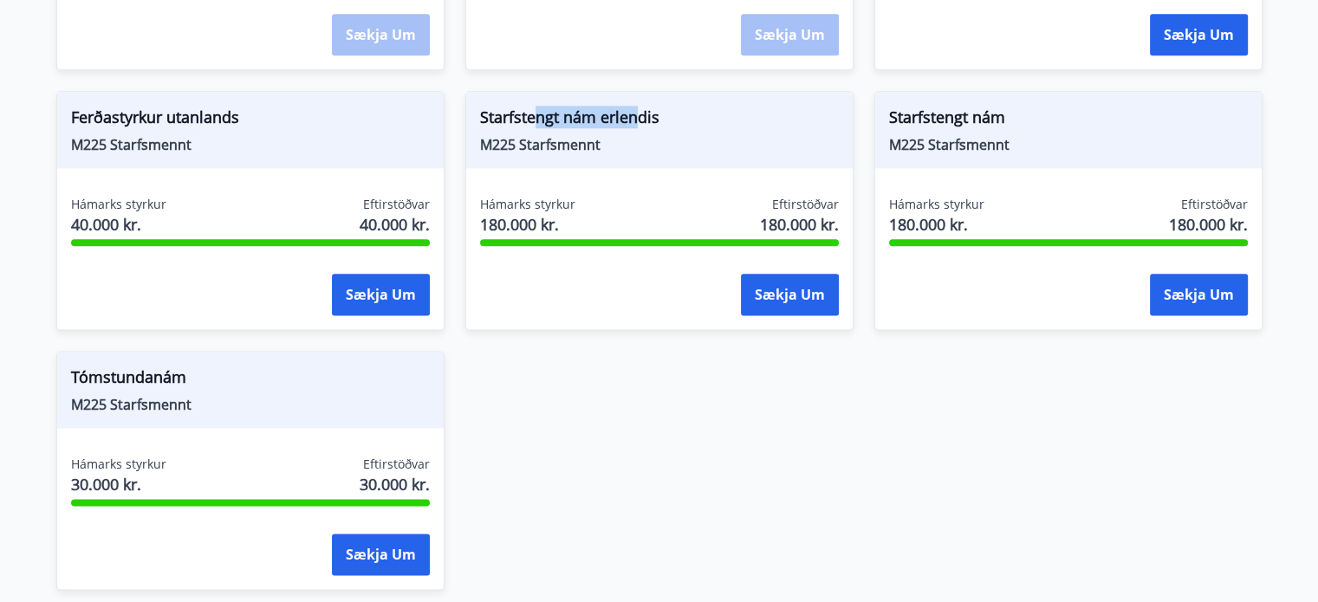
drag, startPoint x: 534, startPoint y: 106, endPoint x: 638, endPoint y: 96, distance: 104.4
click at [638, 106] on span "Starfstengt nám erlendis" at bounding box center [659, 120] width 359 height 29
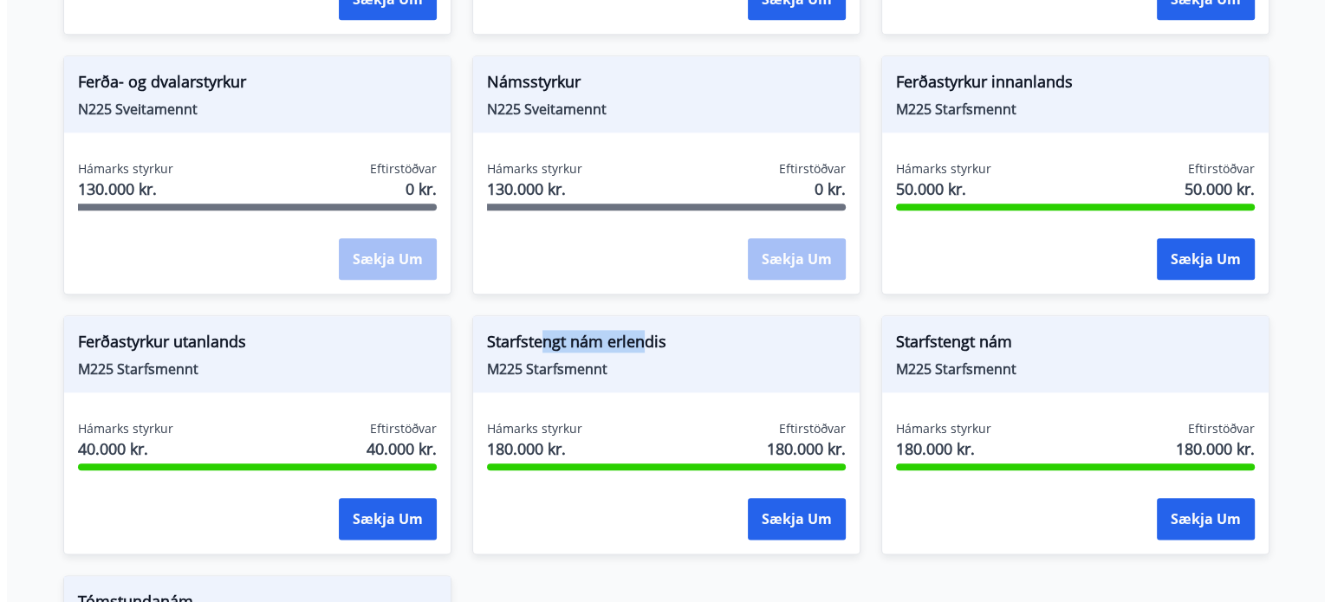
scroll to position [1974, 0]
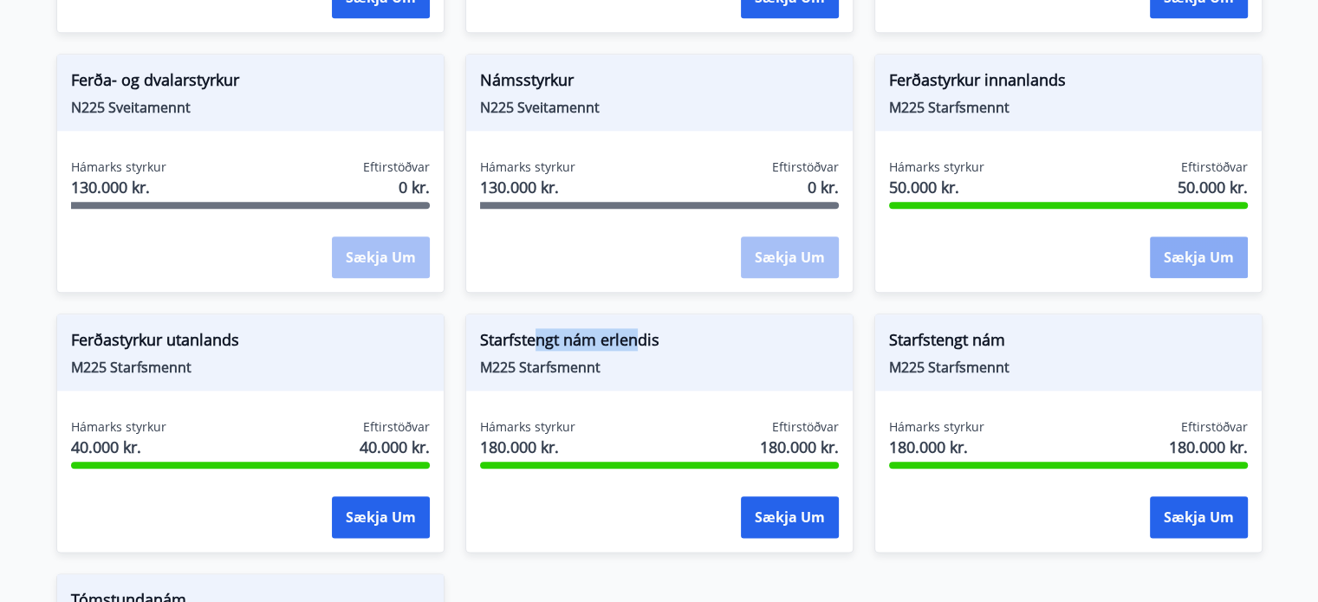
click at [1197, 249] on button "Sækja um" at bounding box center [1199, 258] width 98 height 42
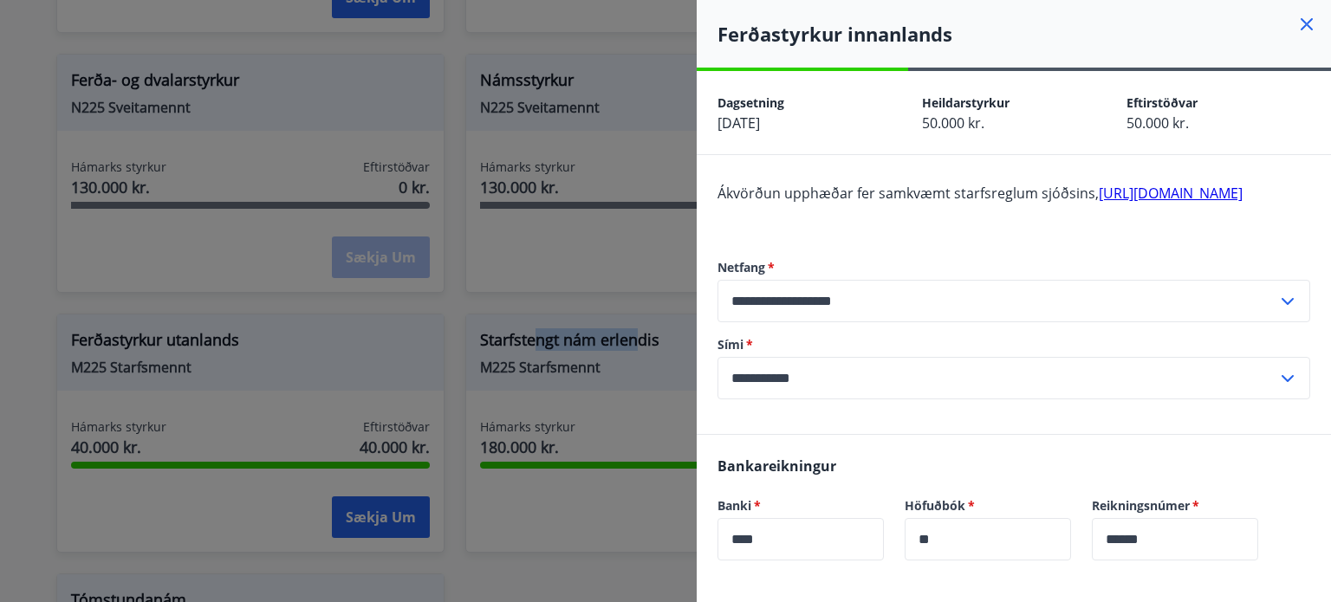
click at [1099, 203] on link "[URL][DOMAIN_NAME]" at bounding box center [1171, 193] width 144 height 19
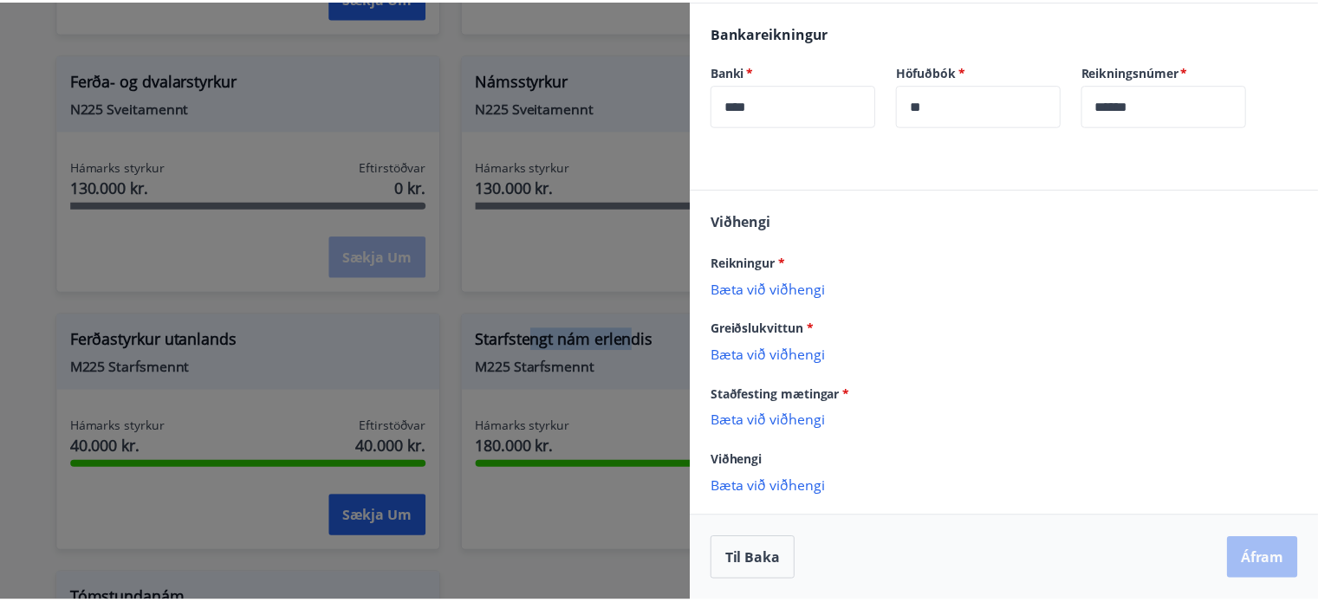
scroll to position [0, 0]
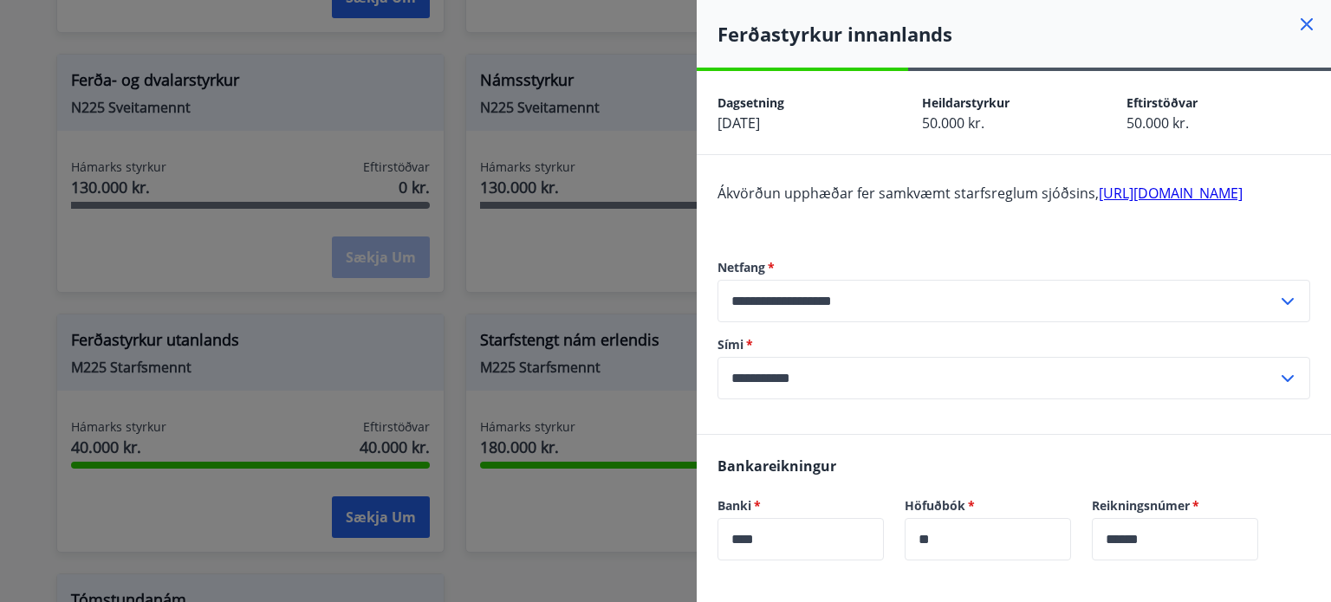
click at [655, 208] on div at bounding box center [665, 301] width 1331 height 602
